Goal: Task Accomplishment & Management: Use online tool/utility

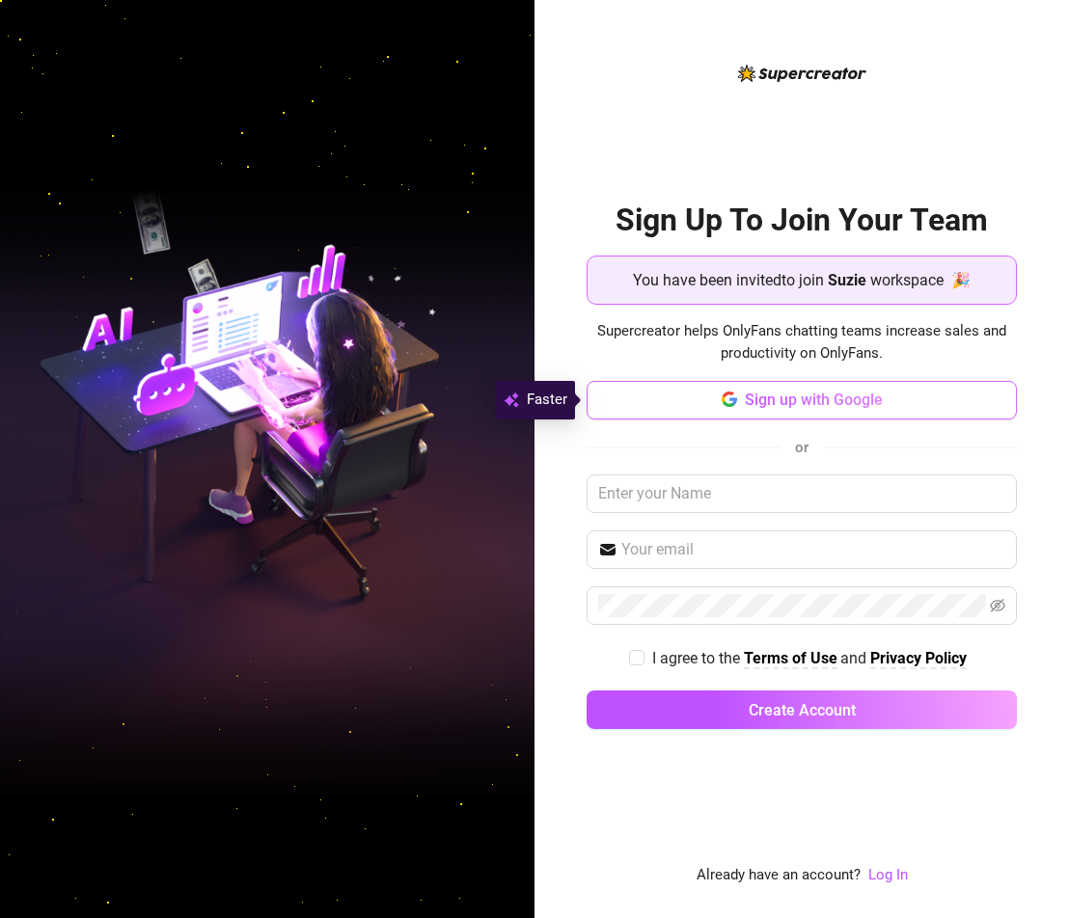
click at [789, 409] on span "Sign up with Google" at bounding box center [814, 400] width 138 height 18
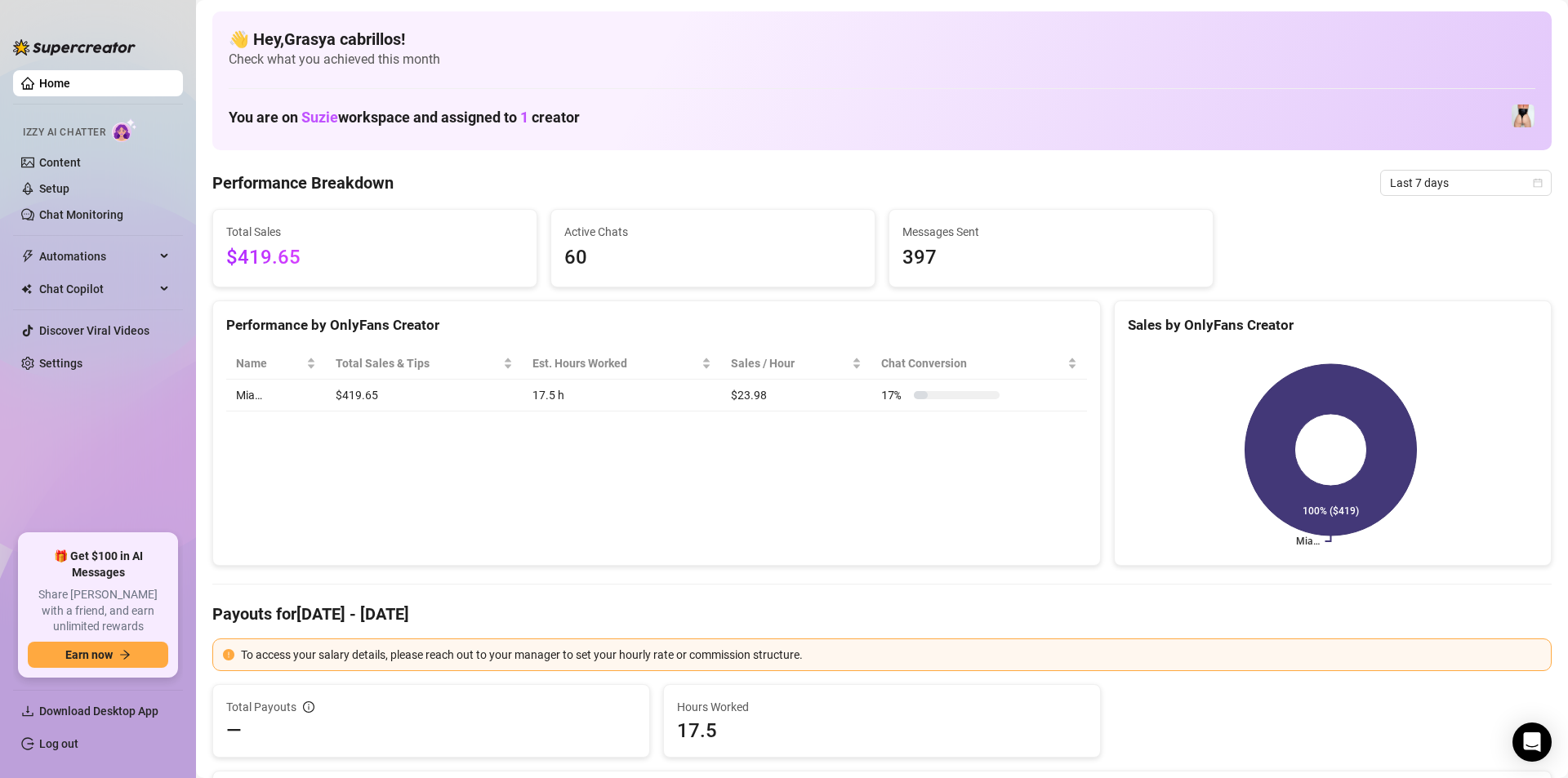
click at [92, 446] on ul "Home Izzy AI Chatter Content Setup Chat Monitoring Automations Chat Copilot Dis…" at bounding box center [97, 295] width 170 height 464
click at [70, 85] on link "Home" at bounding box center [54, 83] width 31 height 13
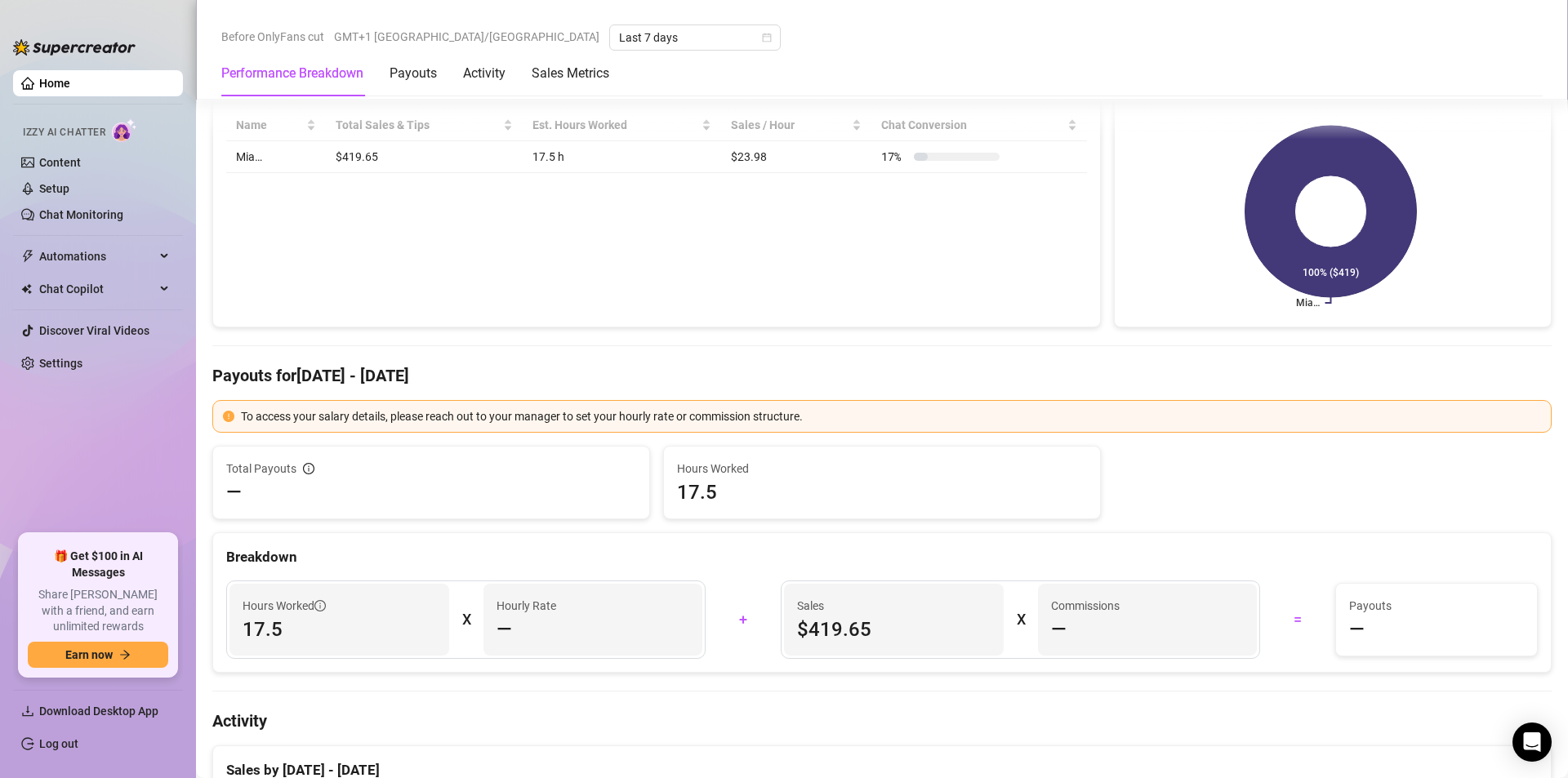
scroll to position [490, 0]
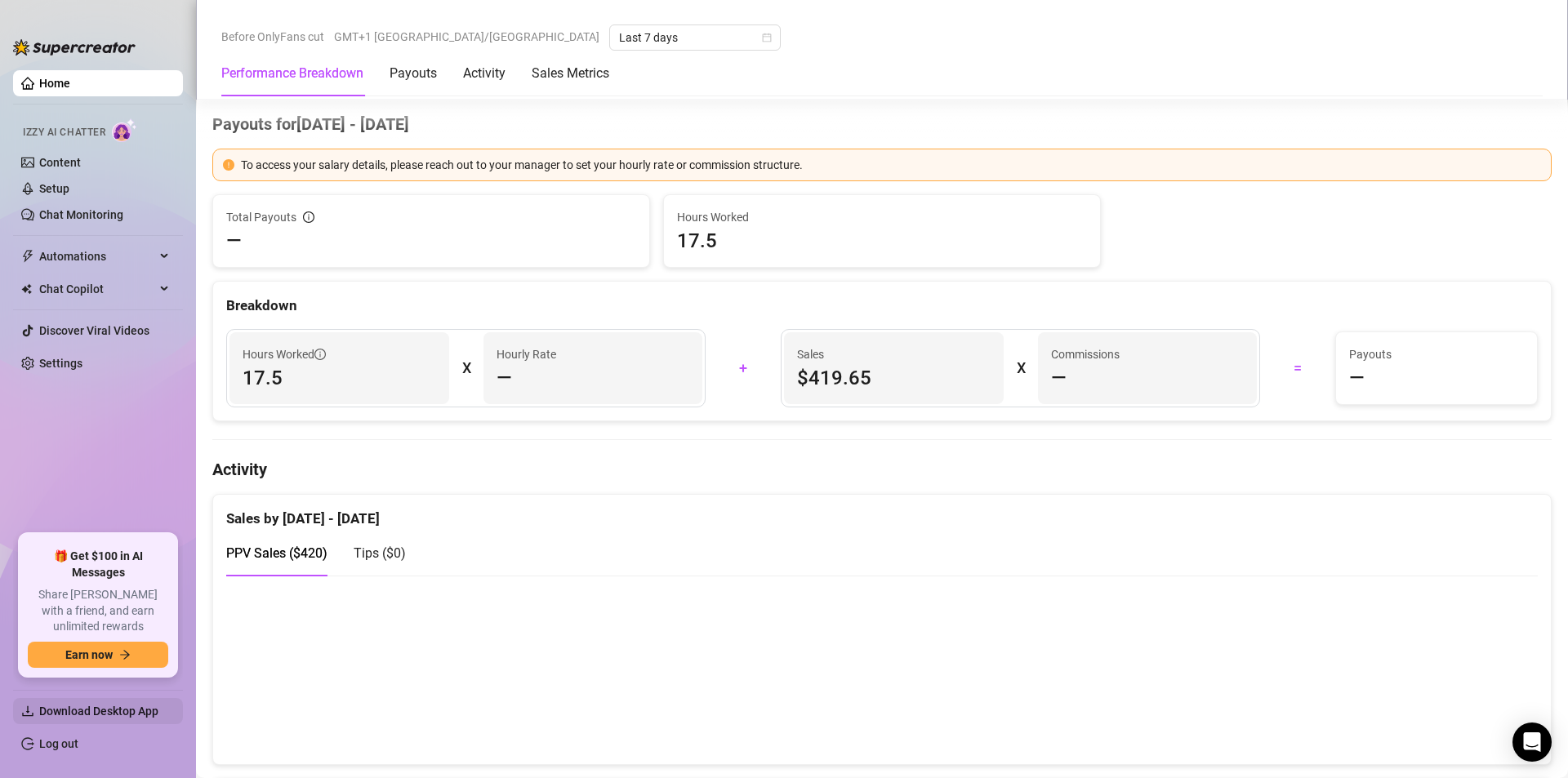
click at [111, 709] on span "Download Desktop App" at bounding box center [98, 710] width 119 height 13
click at [80, 161] on link "Content" at bounding box center [59, 162] width 41 height 13
